Goal: Information Seeking & Learning: Learn about a topic

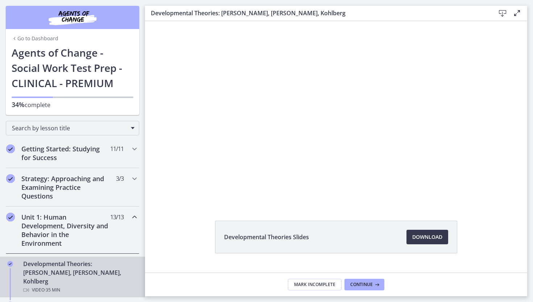
scroll to position [16, 0]
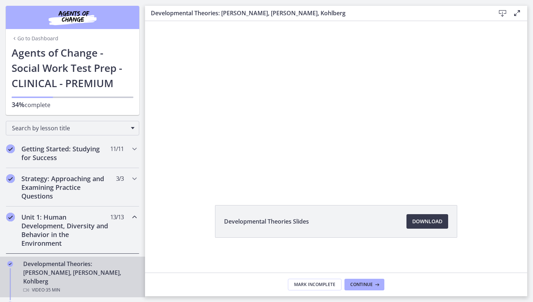
click at [381, 215] on li "Developmental Theories Slides Download Opens in a new window" at bounding box center [336, 221] width 242 height 33
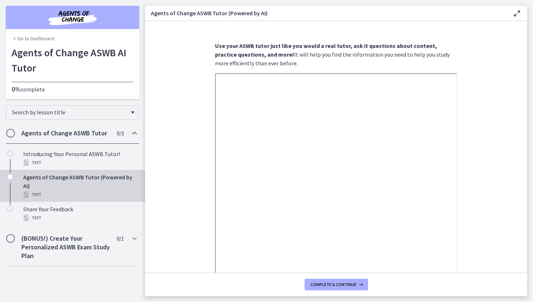
click at [299, 273] on footer "Complete & continue" at bounding box center [336, 284] width 382 height 24
click at [336, 281] on span "Complete & continue" at bounding box center [333, 284] width 46 height 6
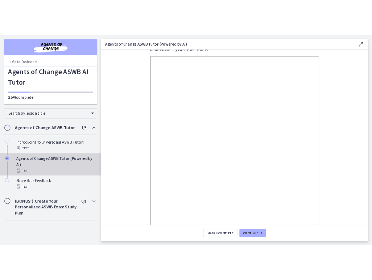
scroll to position [92, 0]
